Goal: Navigation & Orientation: Find specific page/section

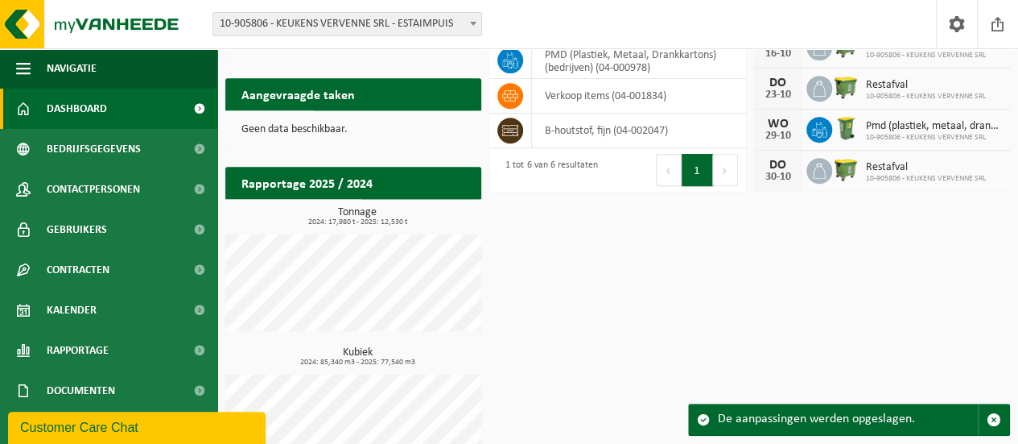
scroll to position [322, 0]
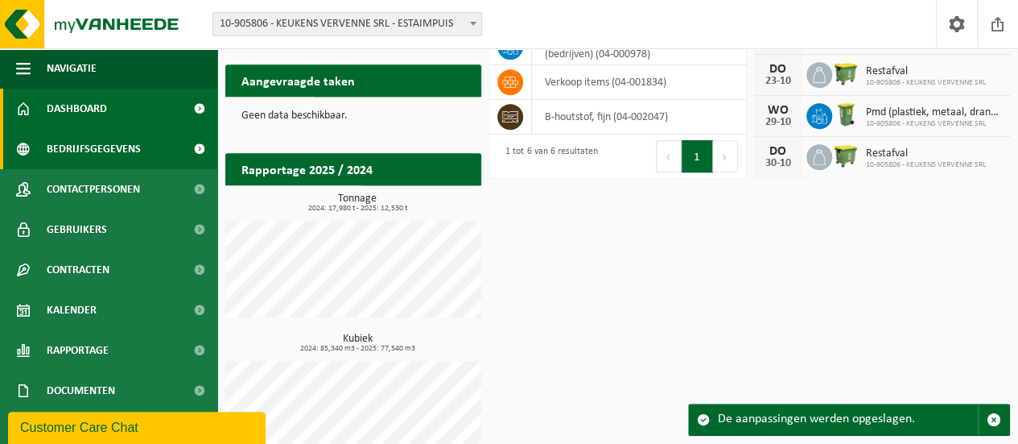
click at [143, 147] on link "Bedrijfsgegevens" at bounding box center [108, 149] width 217 height 40
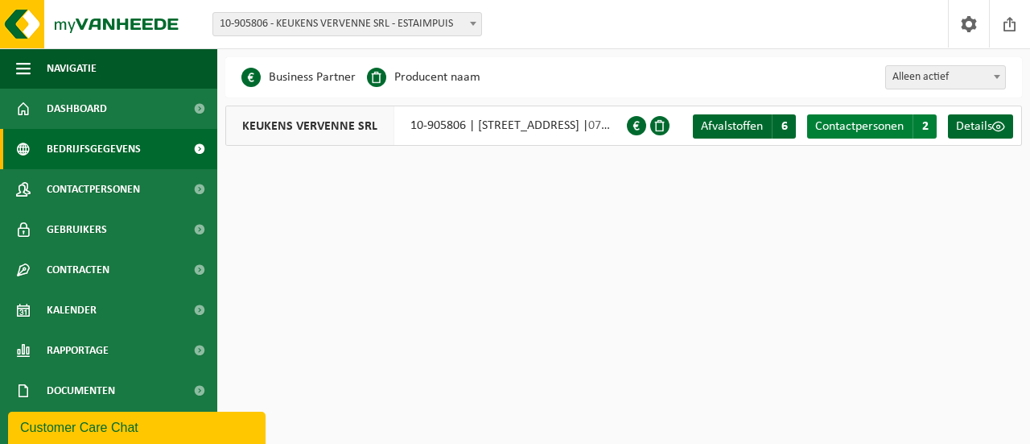
click at [833, 125] on span "Contactpersonen" at bounding box center [859, 126] width 89 height 13
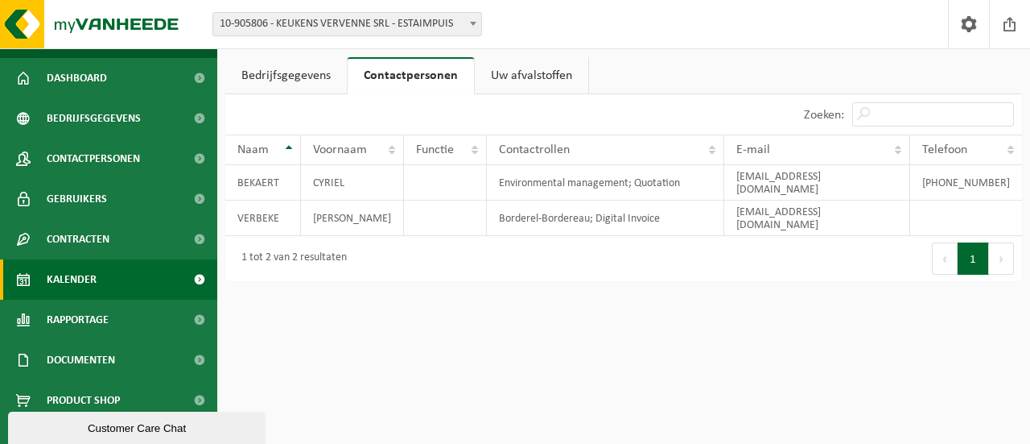
scroll to position [47, 0]
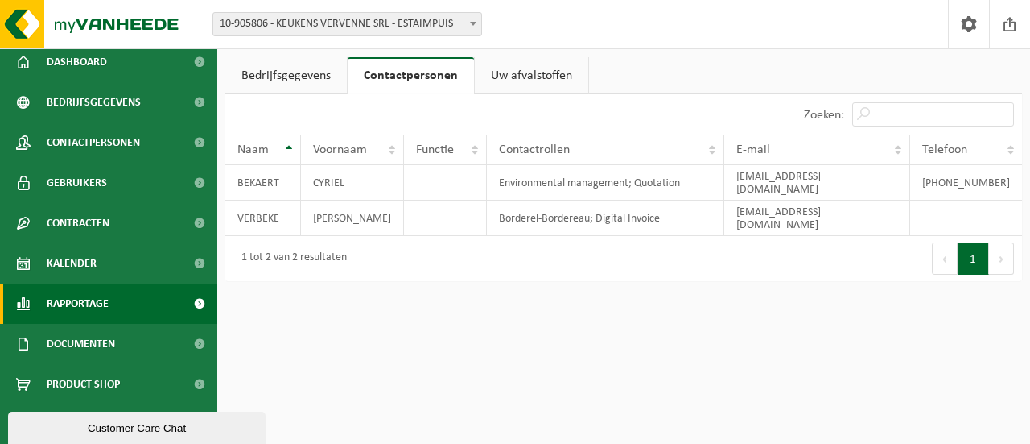
click at [136, 308] on link "Rapportage" at bounding box center [108, 303] width 217 height 40
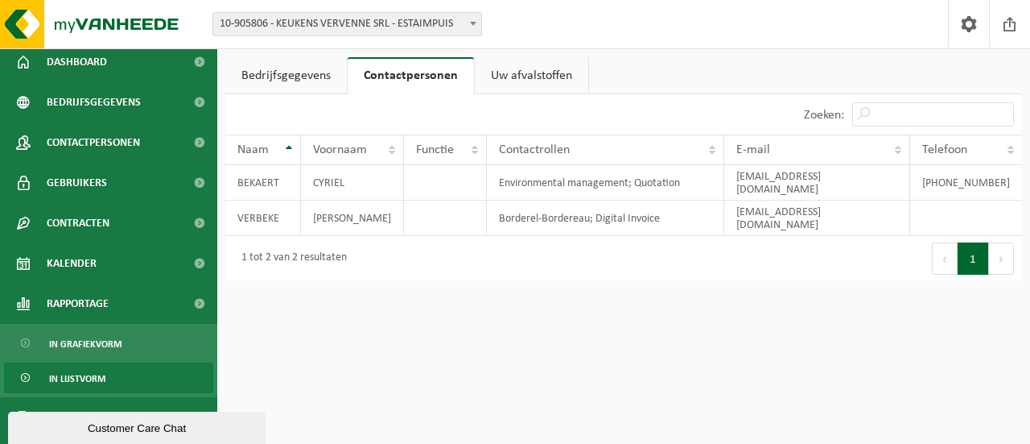
click at [98, 370] on span "In lijstvorm" at bounding box center [77, 378] width 56 height 31
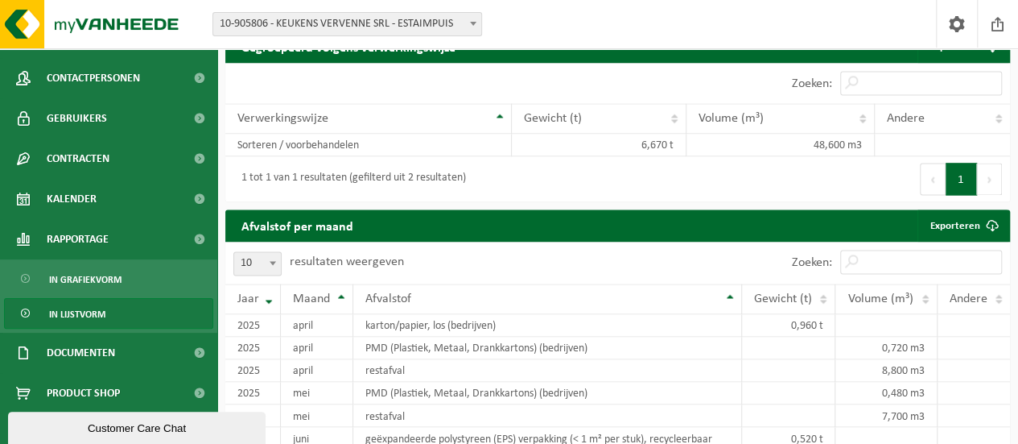
scroll to position [121, 0]
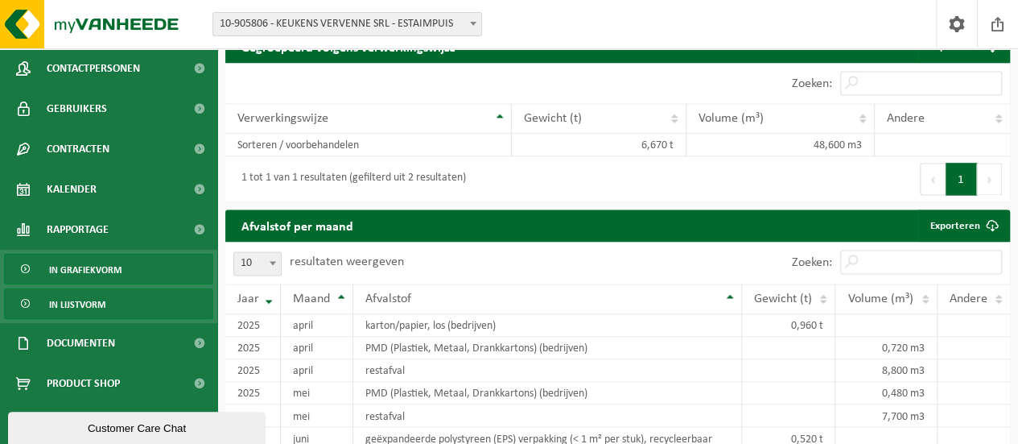
click at [101, 265] on span "In grafiekvorm" at bounding box center [85, 269] width 72 height 31
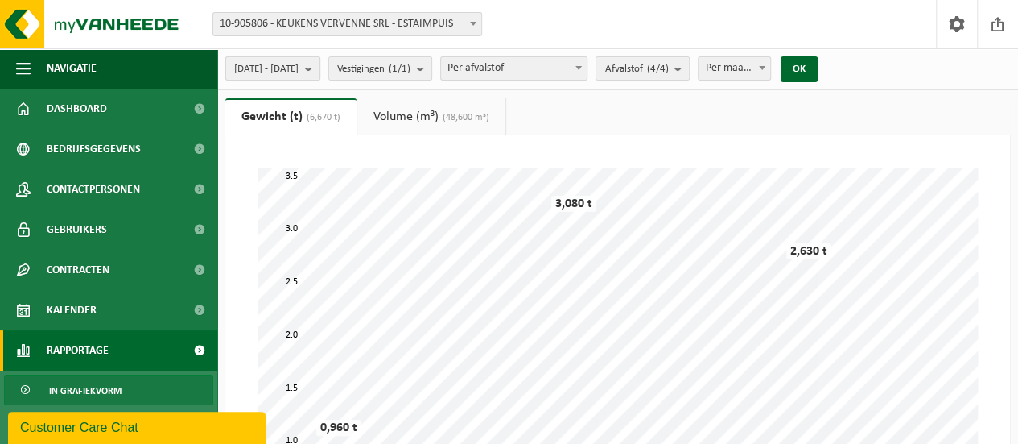
click at [299, 68] on span "2025-04-01 - 2025-09-18" at bounding box center [266, 69] width 64 height 24
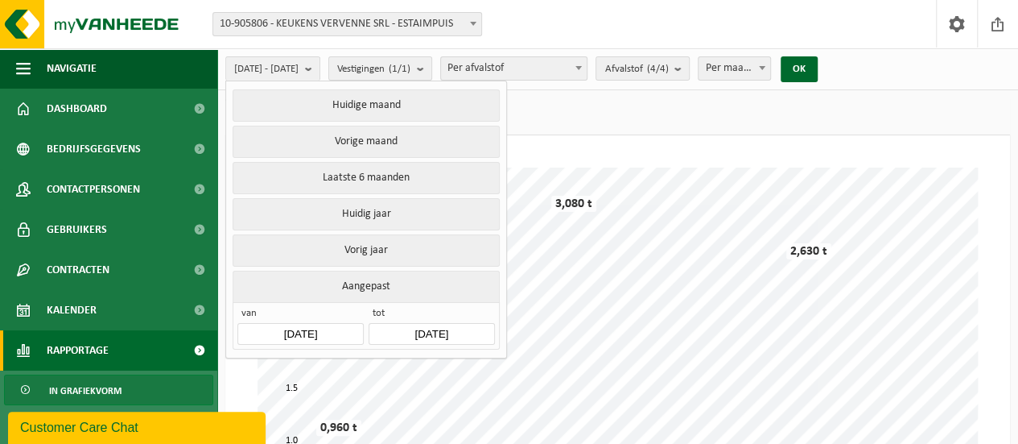
click at [311, 326] on input "2025-04-01" at bounding box center [300, 334] width 126 height 22
click at [353, 361] on icon "2025" at bounding box center [352, 363] width 25 height 11
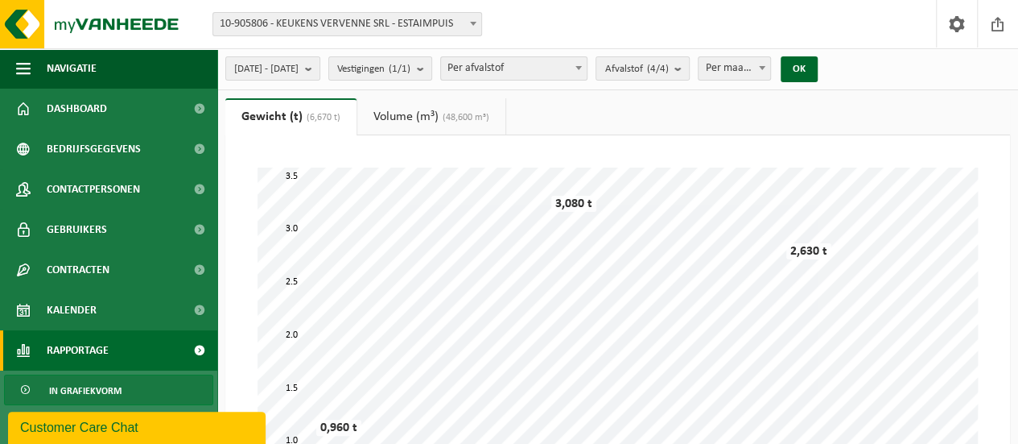
click at [402, 126] on link "Volume (m³) (48,600 m³)" at bounding box center [431, 116] width 148 height 37
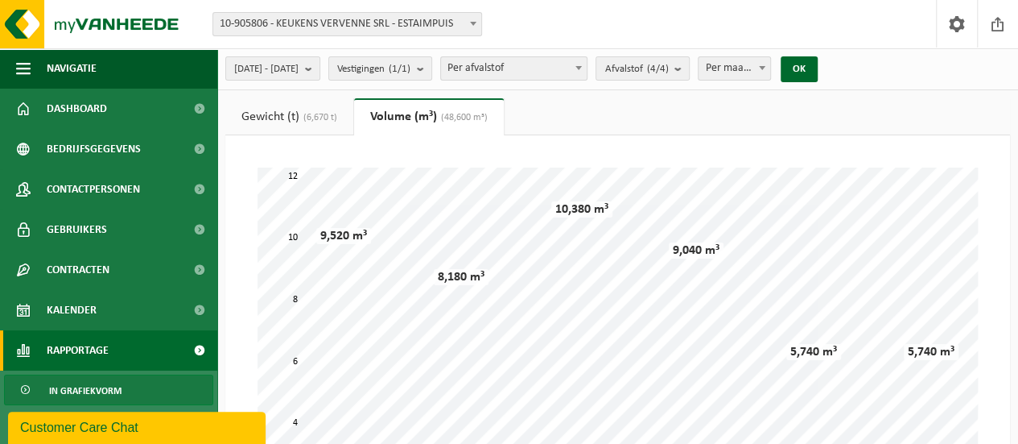
click at [322, 119] on span "(6,670 t)" at bounding box center [318, 118] width 38 height 10
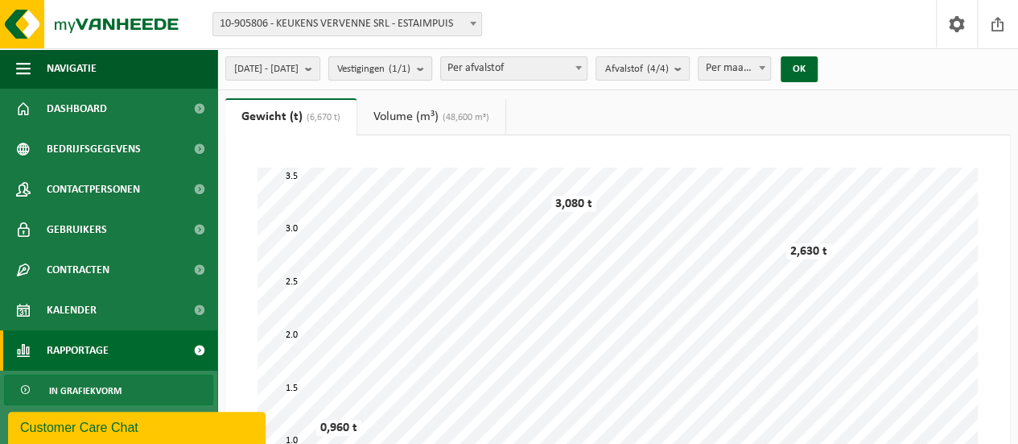
click at [431, 71] on b "submit" at bounding box center [424, 68] width 14 height 23
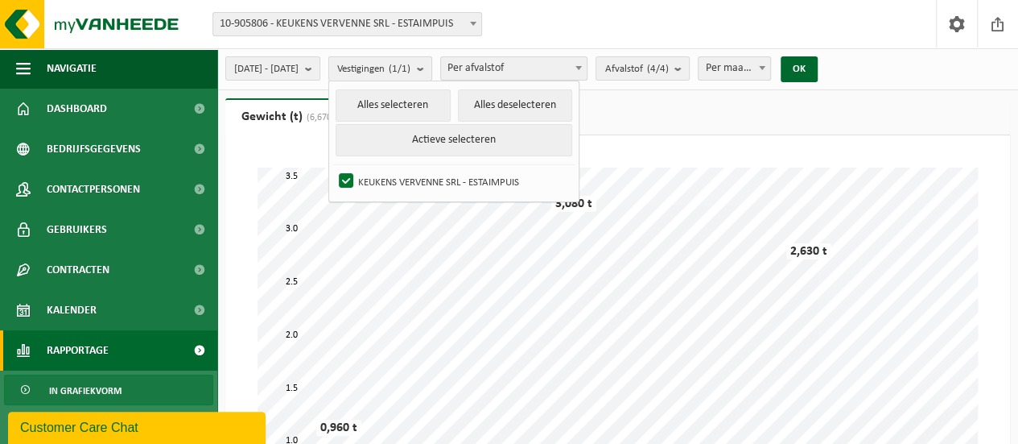
click at [431, 71] on b "submit" at bounding box center [424, 68] width 14 height 23
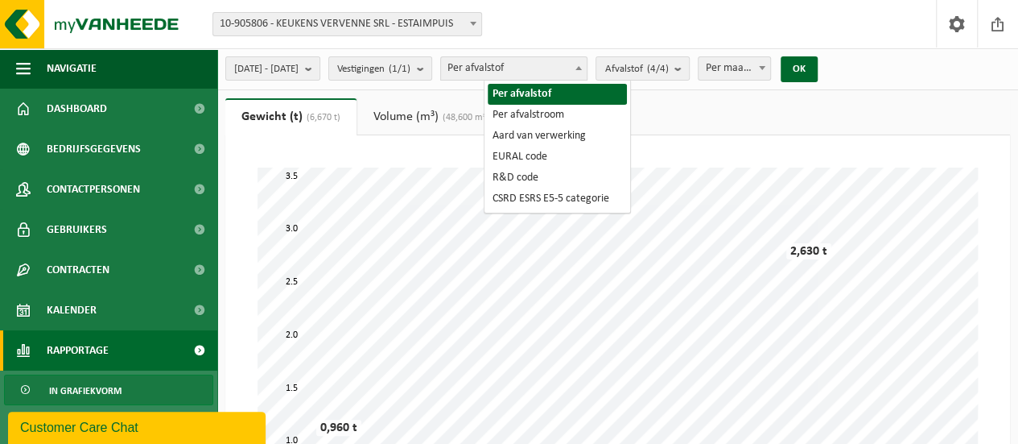
click at [587, 68] on span "Per afvalstof" at bounding box center [514, 68] width 146 height 23
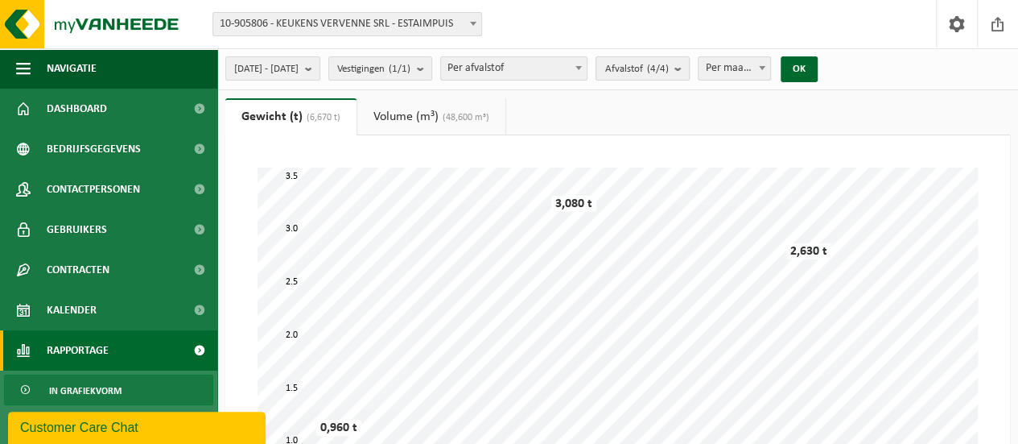
click at [668, 69] on span "Afvalstof (4/4)" at bounding box center [636, 69] width 64 height 24
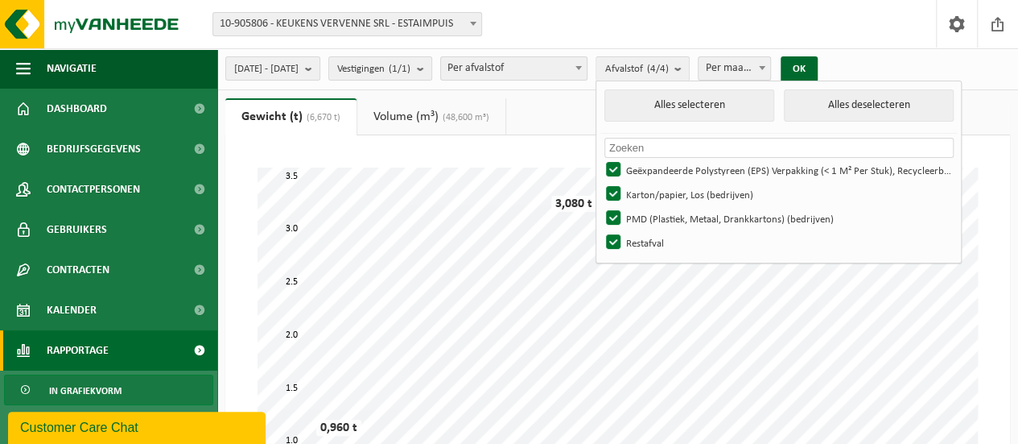
click at [587, 110] on ul "Gewicht (t) (6,670 t) Volume (m³) (48,600 m³)" at bounding box center [617, 116] width 785 height 37
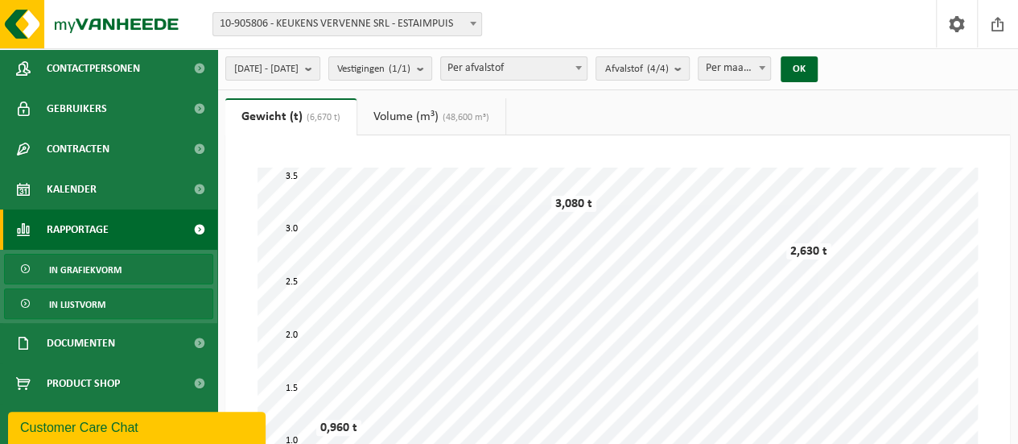
scroll to position [161, 0]
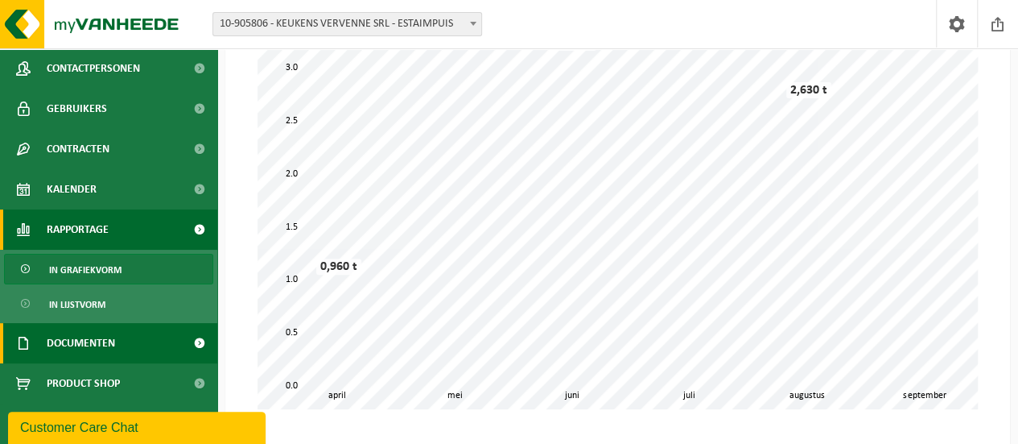
click at [122, 336] on link "Documenten" at bounding box center [108, 343] width 217 height 40
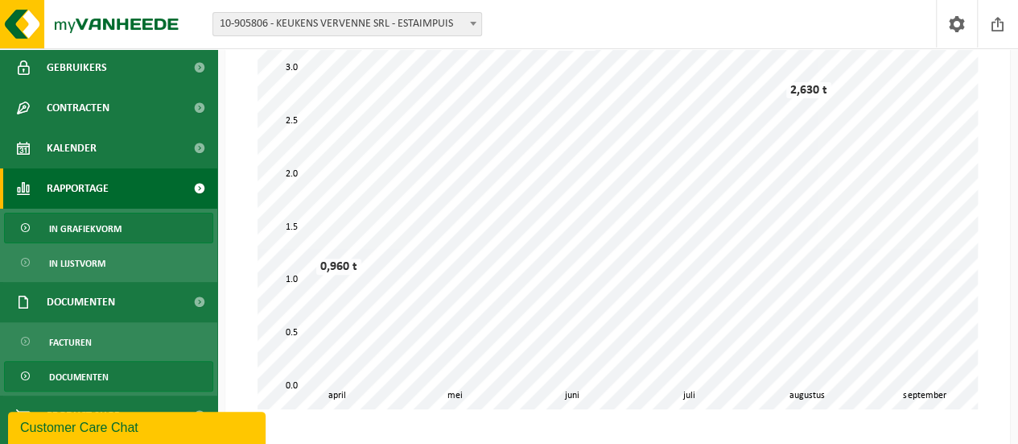
scroll to position [193, 0]
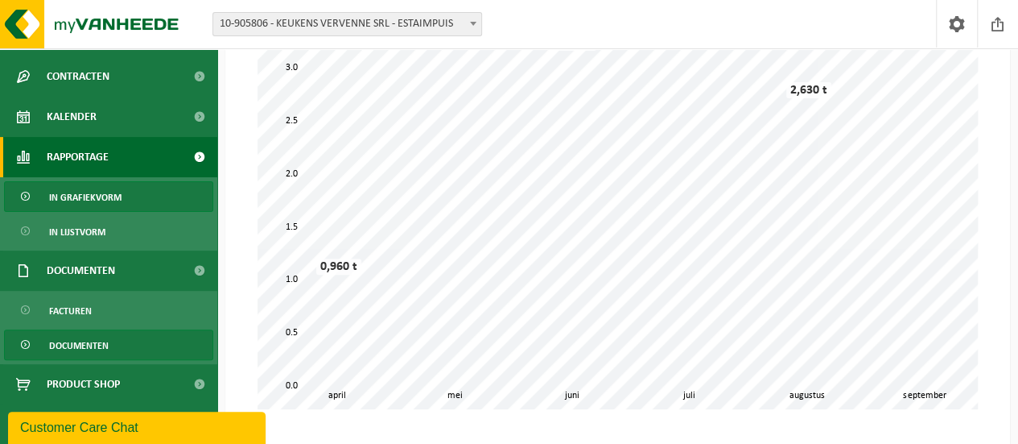
click at [77, 342] on span "Documenten" at bounding box center [79, 345] width 60 height 31
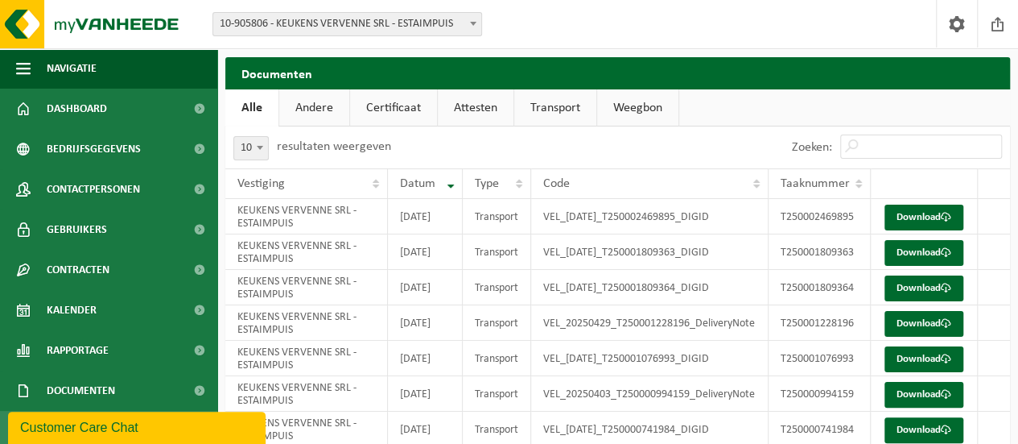
click at [399, 109] on link "Certificaat" at bounding box center [393, 107] width 87 height 37
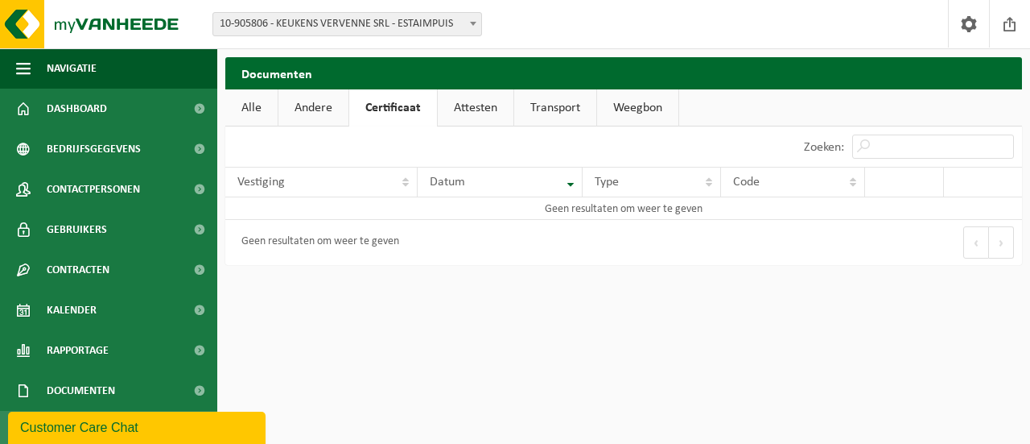
click at [493, 109] on link "Attesten" at bounding box center [476, 107] width 76 height 37
click at [570, 112] on link "Transport" at bounding box center [558, 107] width 82 height 37
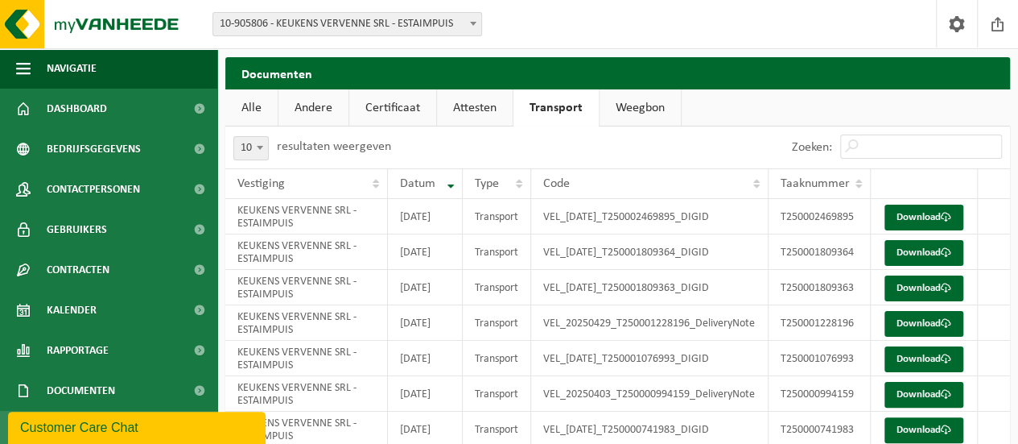
click at [633, 118] on link "Weegbon" at bounding box center [640, 107] width 81 height 37
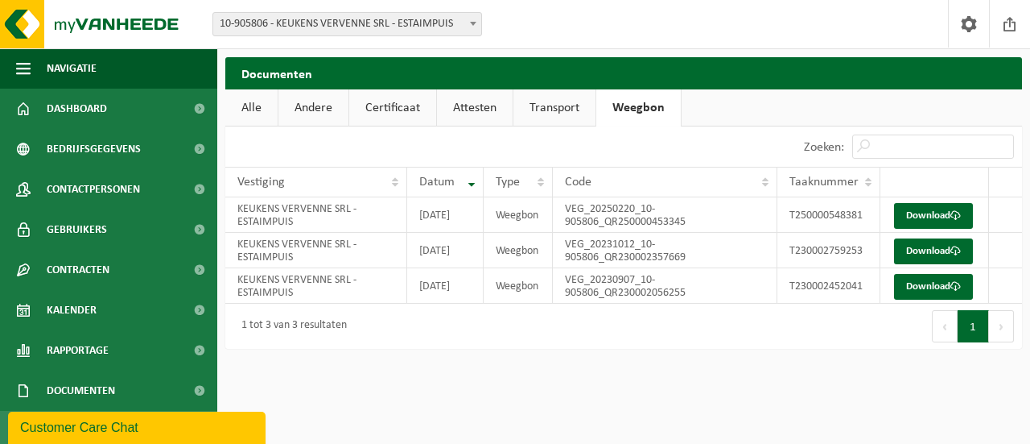
click at [555, 109] on link "Transport" at bounding box center [555, 107] width 82 height 37
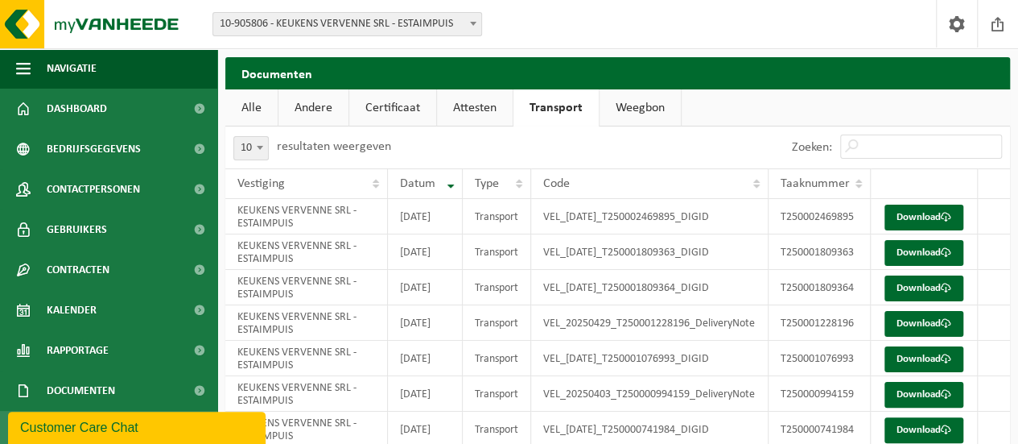
click at [348, 105] on ul "Alle Andere Certificaat Attesten Transport Weegbon" at bounding box center [617, 107] width 785 height 37
click at [295, 111] on link "Andere" at bounding box center [314, 107] width 70 height 37
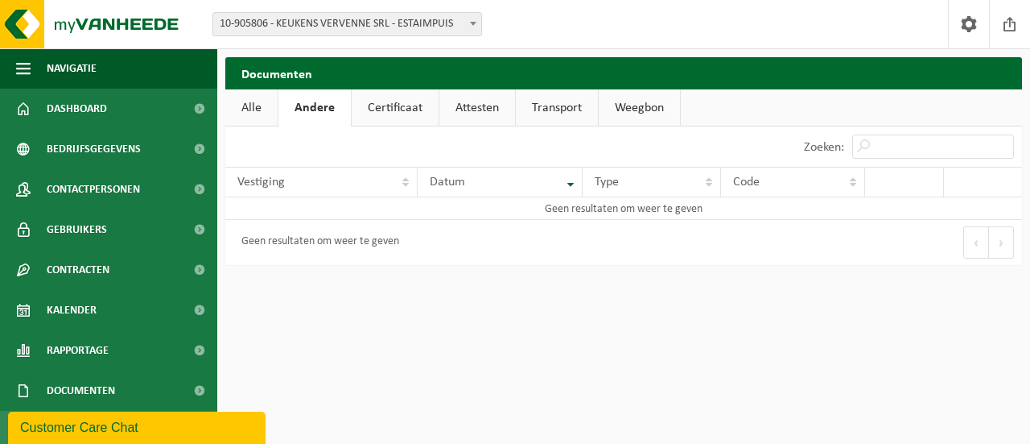
click at [251, 110] on link "Alle" at bounding box center [251, 107] width 52 height 37
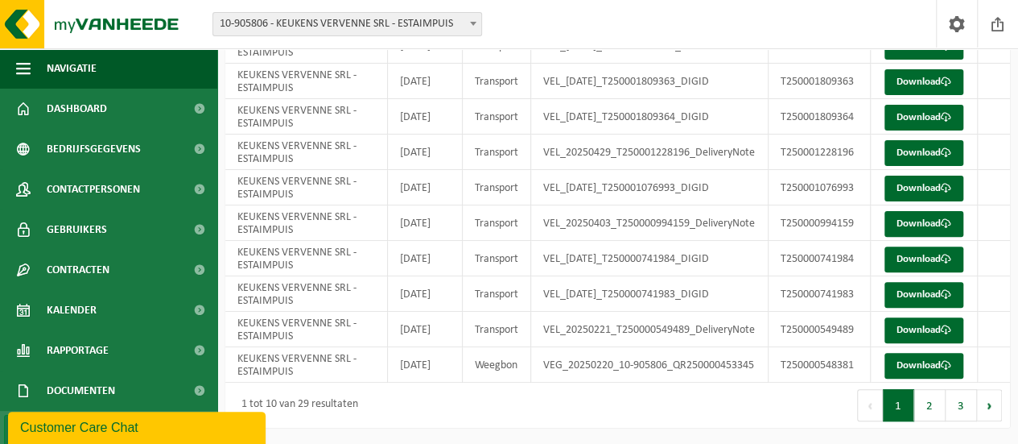
scroll to position [121, 0]
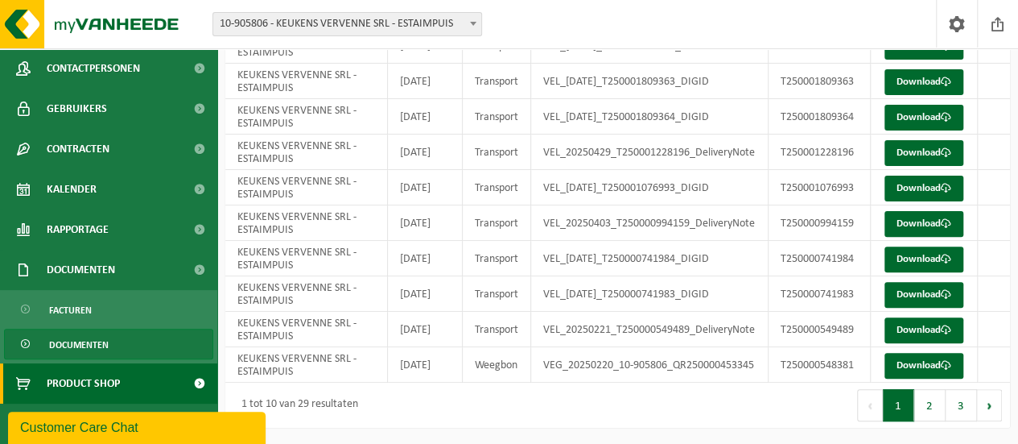
click at [109, 379] on span "Product Shop" at bounding box center [83, 383] width 73 height 40
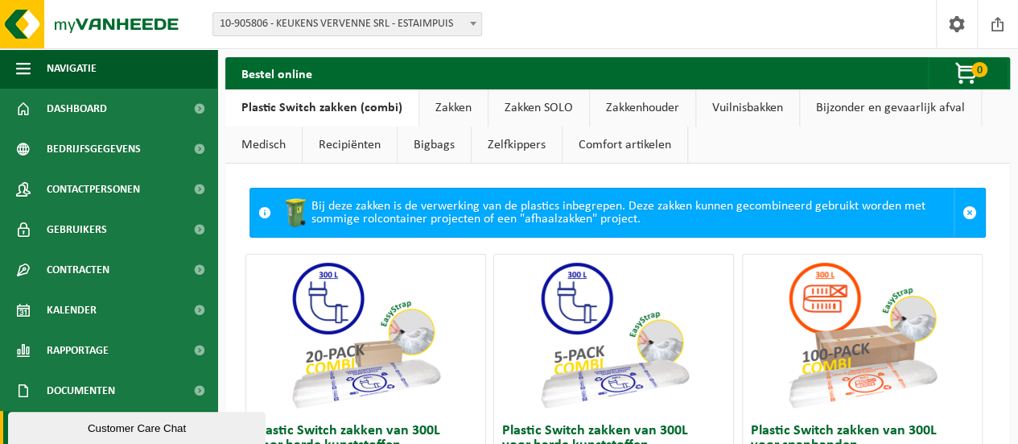
click at [635, 110] on link "Zakkenhouder" at bounding box center [642, 107] width 105 height 37
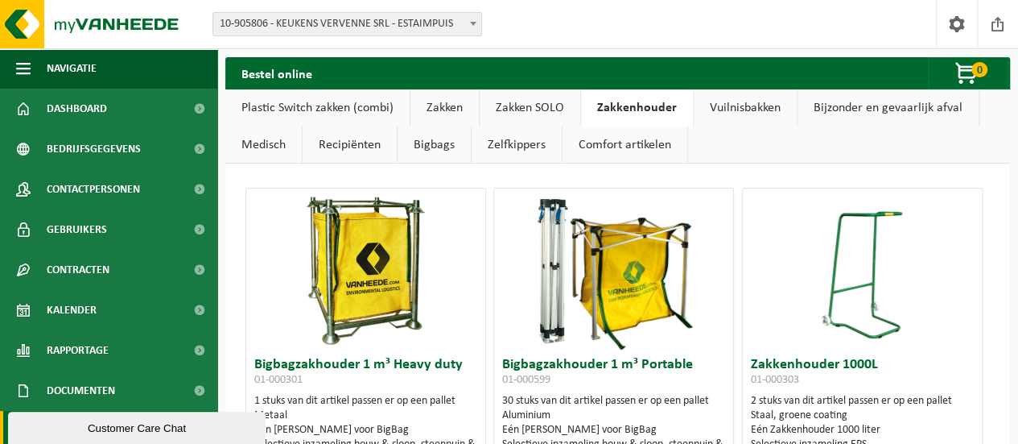
click at [596, 145] on link "Comfort artikelen" at bounding box center [625, 144] width 125 height 37
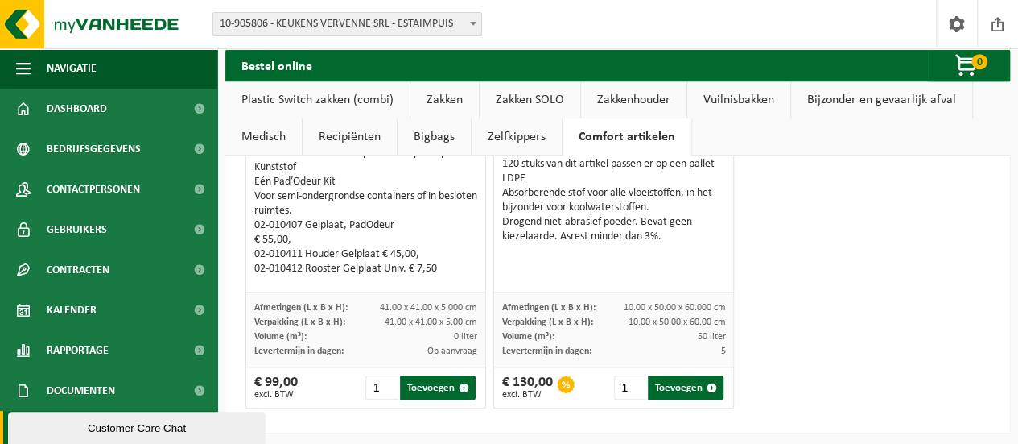
scroll to position [735, 0]
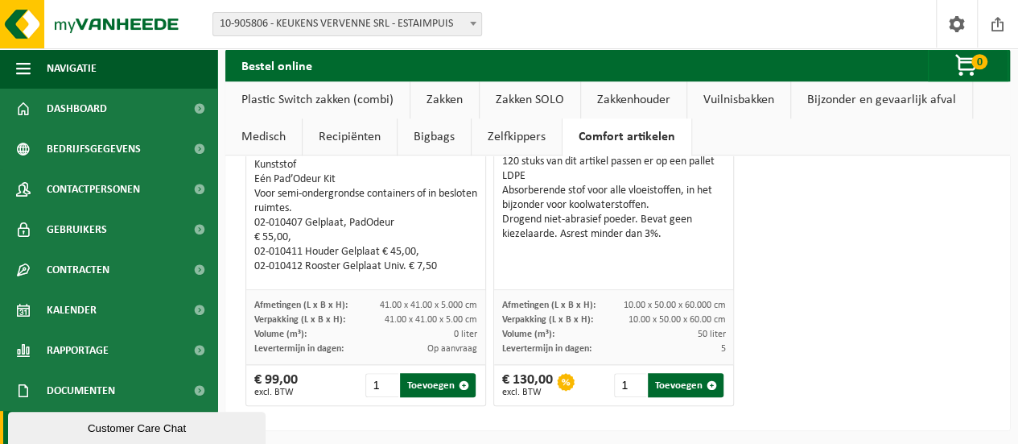
click at [528, 144] on link "Zelfkippers" at bounding box center [517, 136] width 90 height 37
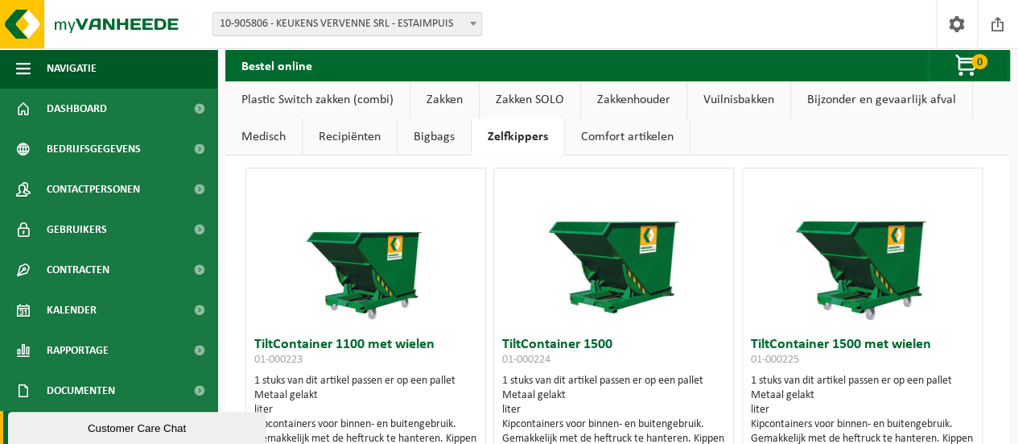
scroll to position [0, 0]
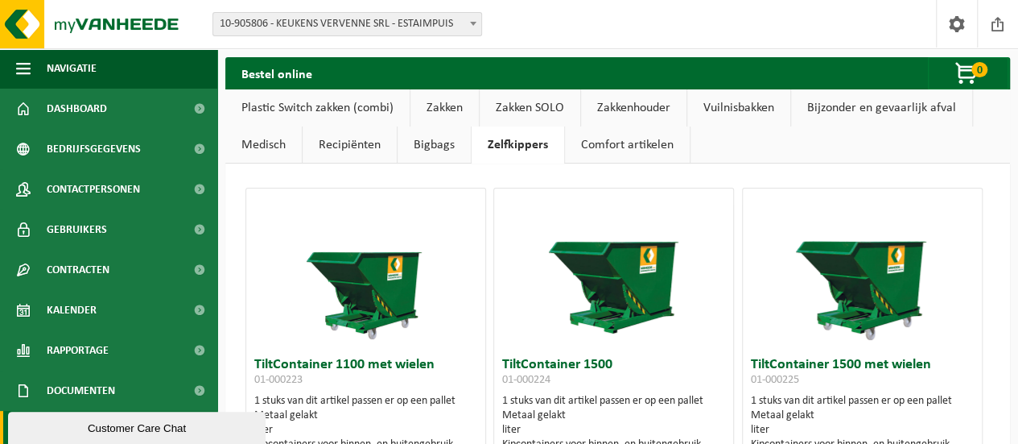
click at [448, 144] on link "Bigbags" at bounding box center [434, 144] width 73 height 37
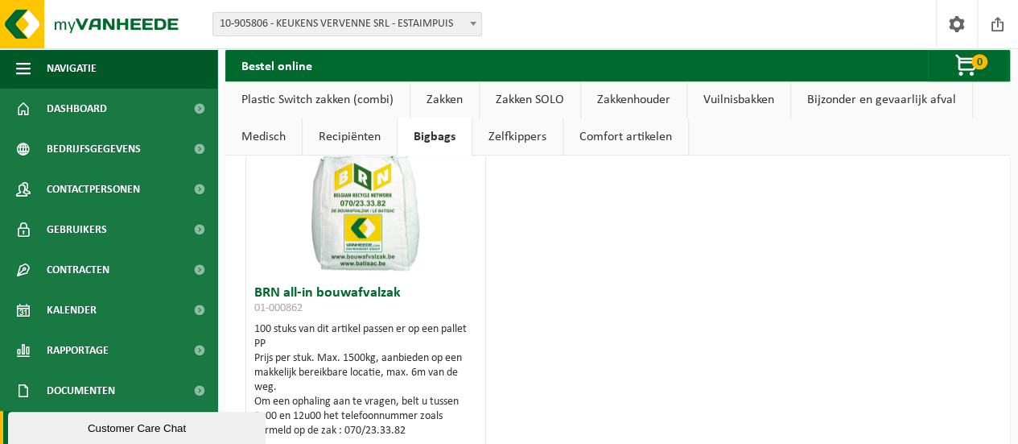
scroll to position [706, 0]
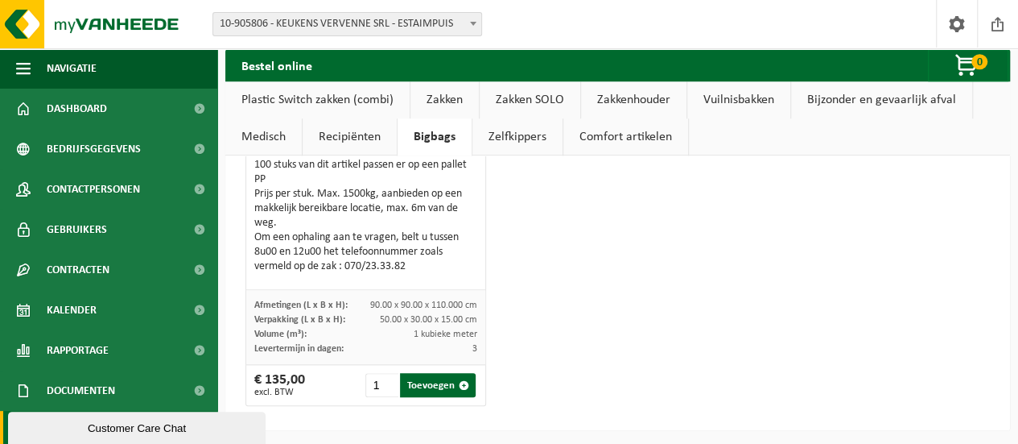
click at [369, 140] on link "Recipiënten" at bounding box center [350, 136] width 94 height 37
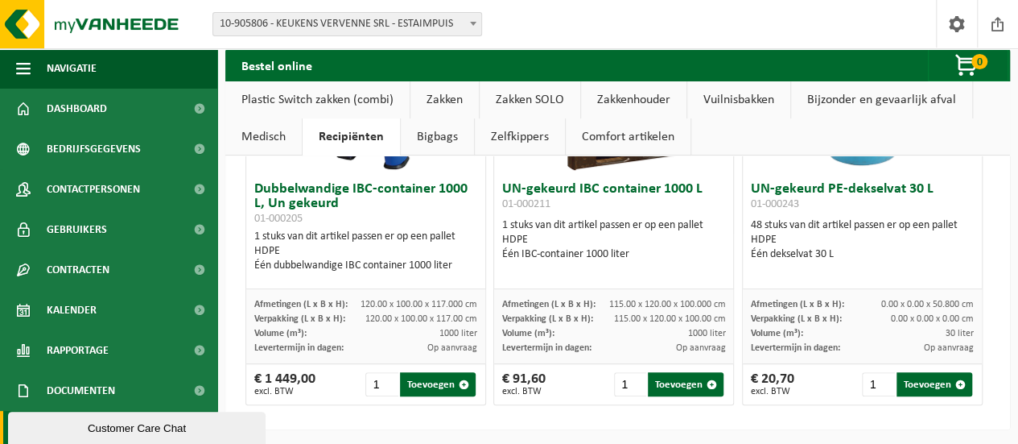
scroll to position [0, 0]
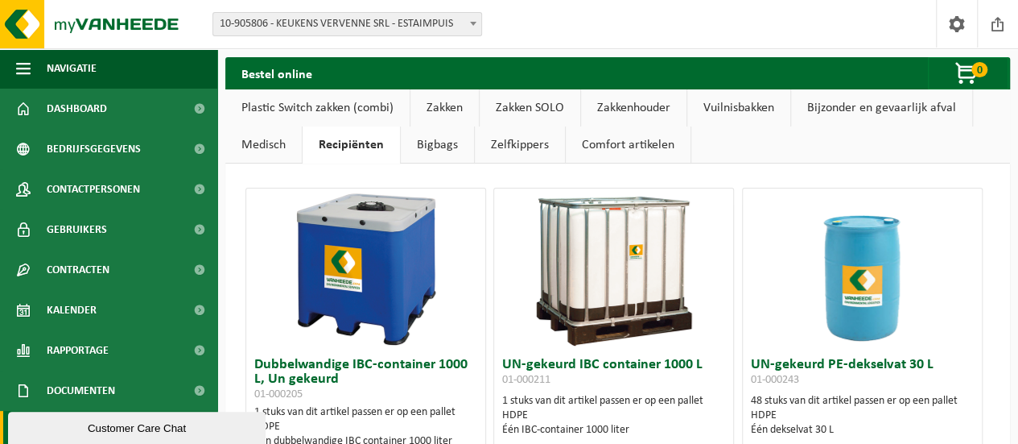
click at [282, 152] on link "Medisch" at bounding box center [263, 144] width 76 height 37
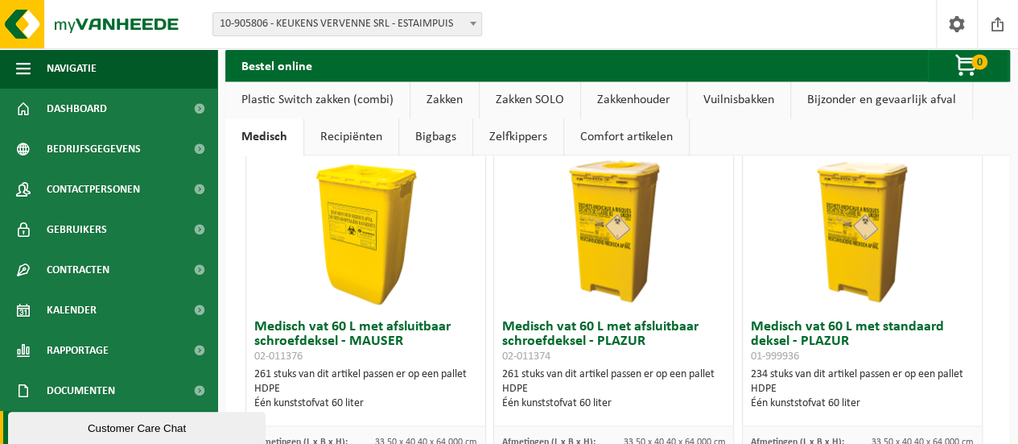
scroll to position [1046, 0]
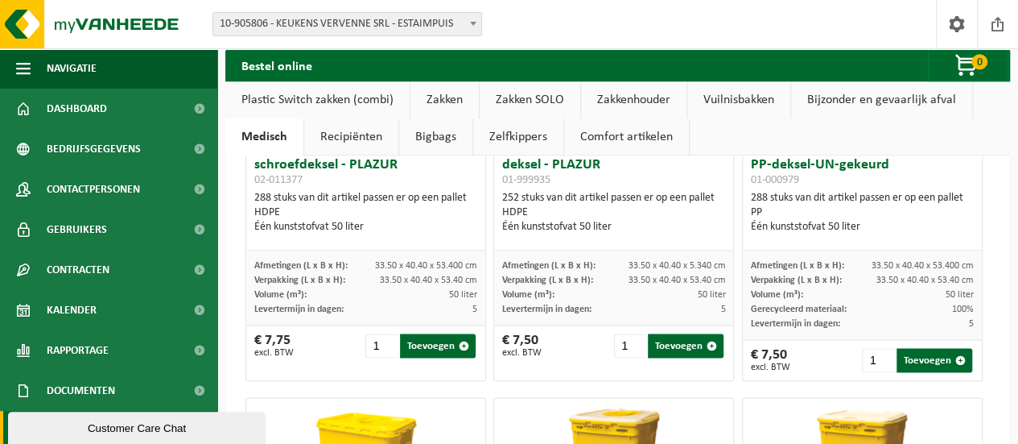
click at [380, 102] on link "Plastic Switch zakken (combi)" at bounding box center [317, 99] width 184 height 37
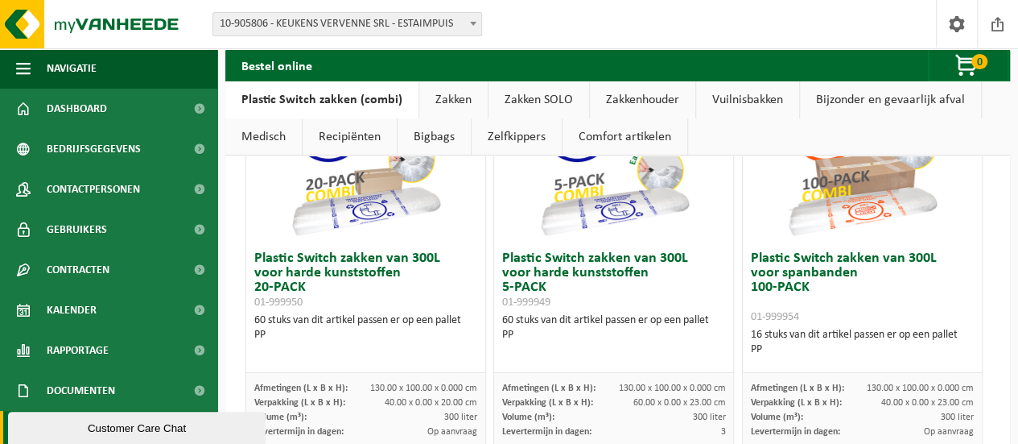
scroll to position [0, 0]
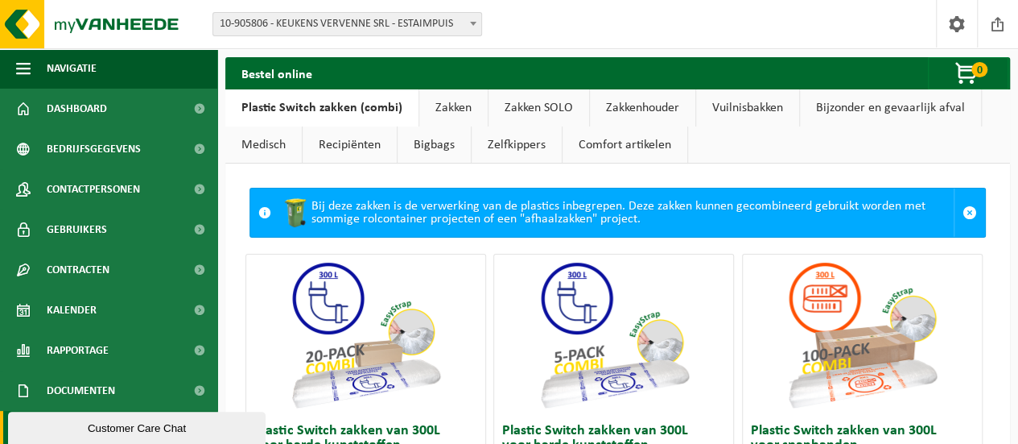
click at [447, 115] on link "Zakken" at bounding box center [453, 107] width 68 height 37
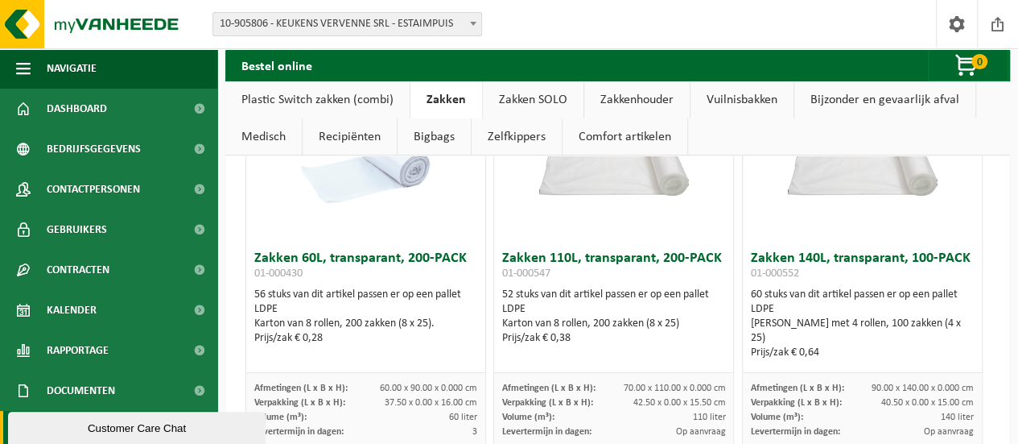
scroll to position [80, 0]
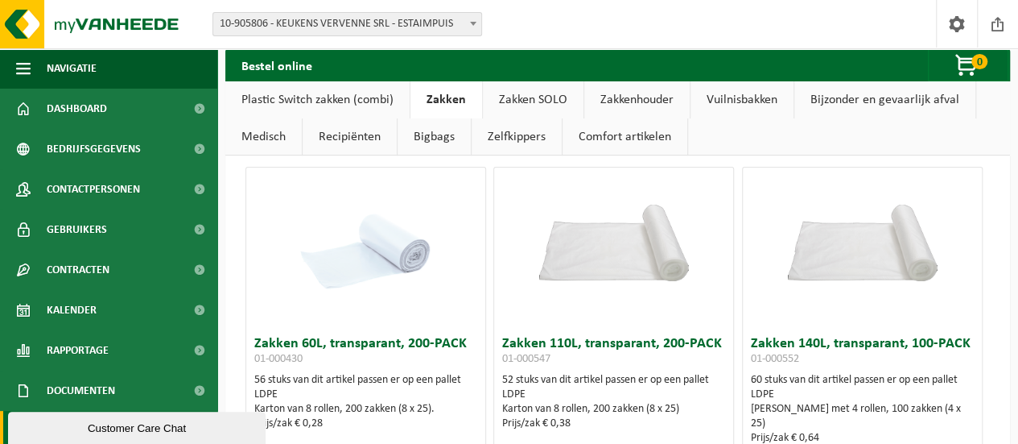
click at [551, 105] on link "Zakken SOLO" at bounding box center [533, 99] width 101 height 37
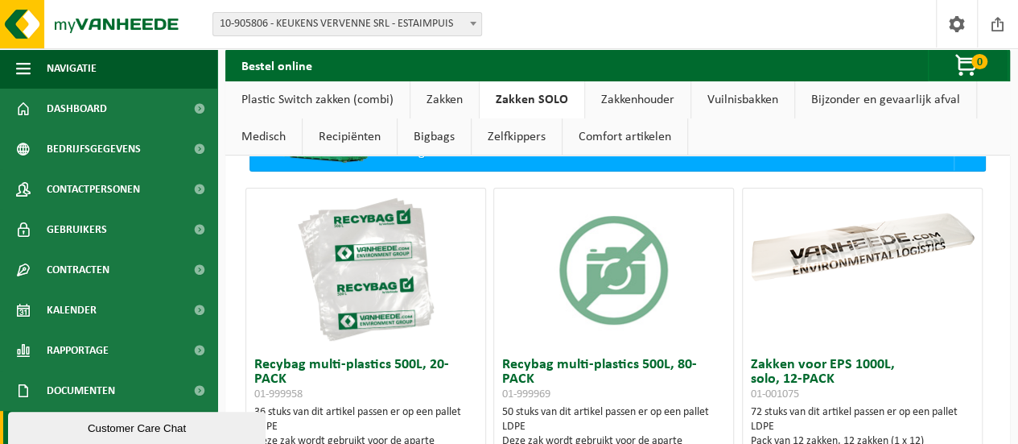
click at [613, 103] on link "Zakkenhouder" at bounding box center [637, 99] width 105 height 37
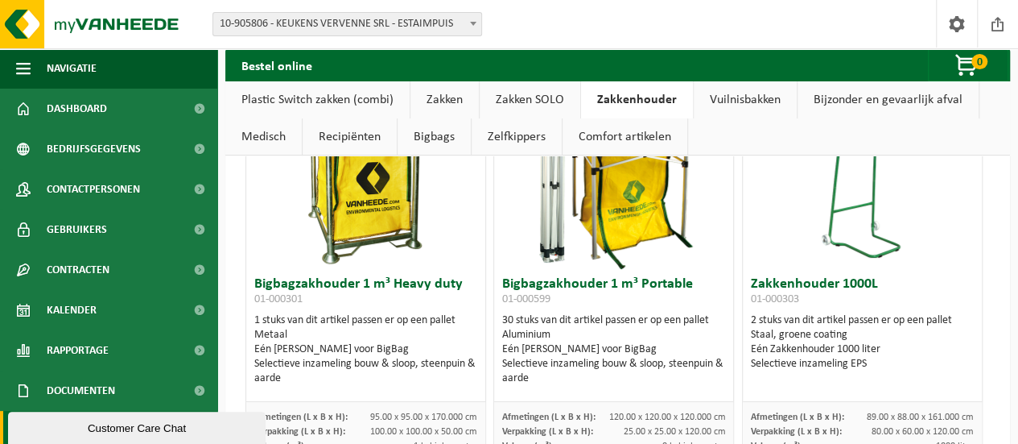
click at [713, 102] on link "Vuilnisbakken" at bounding box center [745, 99] width 103 height 37
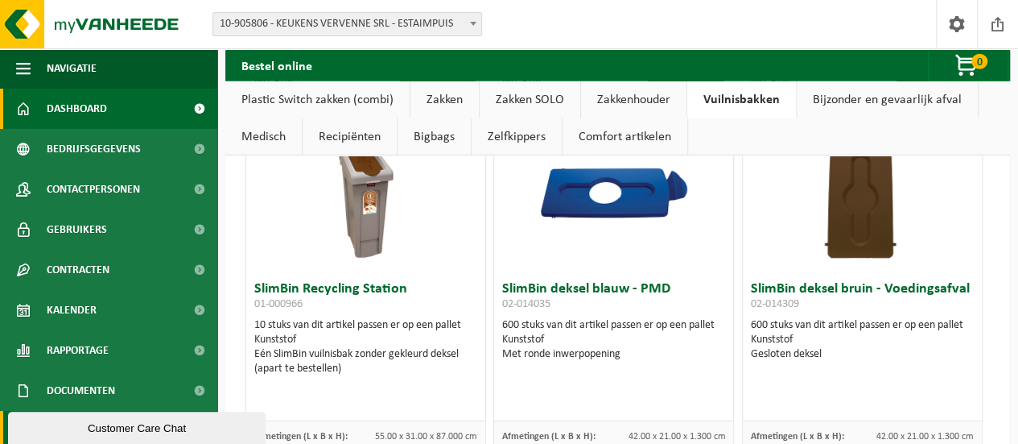
scroll to position [2040, 0]
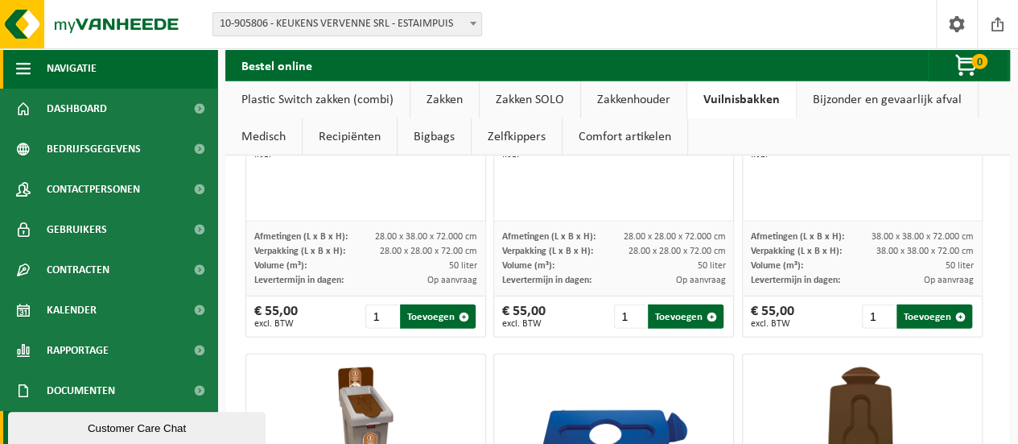
click at [26, 76] on span "button" at bounding box center [23, 68] width 14 height 40
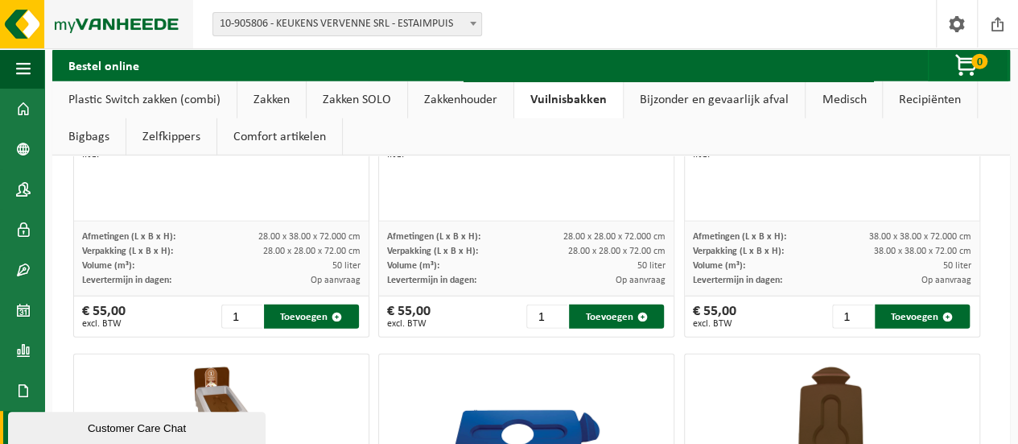
click at [21, 36] on img at bounding box center [96, 24] width 193 height 48
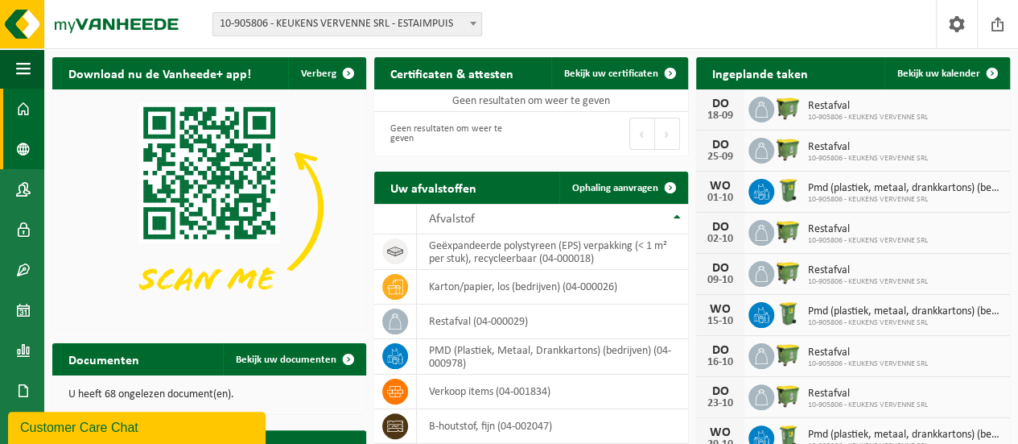
click at [16, 151] on span at bounding box center [23, 149] width 14 height 40
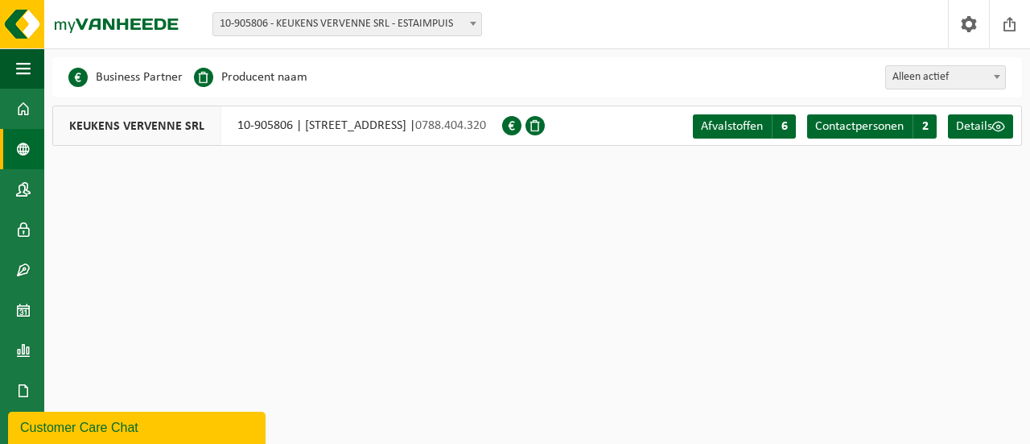
click at [29, 192] on span at bounding box center [23, 189] width 14 height 40
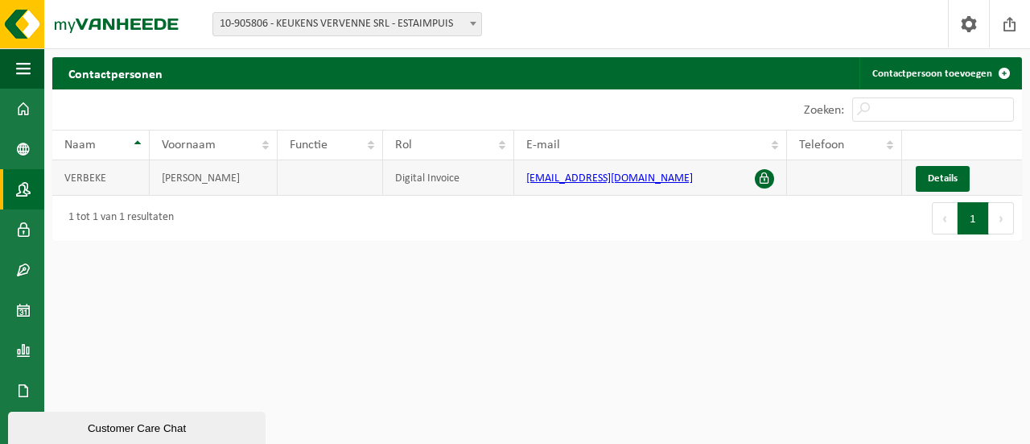
click at [303, 180] on td at bounding box center [330, 177] width 105 height 35
click at [30, 14] on img at bounding box center [96, 24] width 193 height 48
